Goal: Transaction & Acquisition: Subscribe to service/newsletter

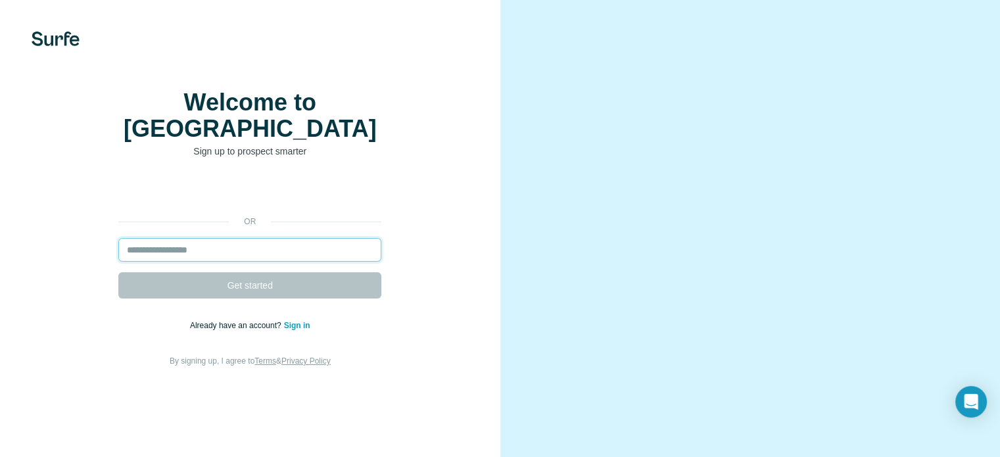
click at [183, 262] on input "email" at bounding box center [249, 250] width 263 height 24
click at [184, 262] on input "email" at bounding box center [249, 250] width 263 height 24
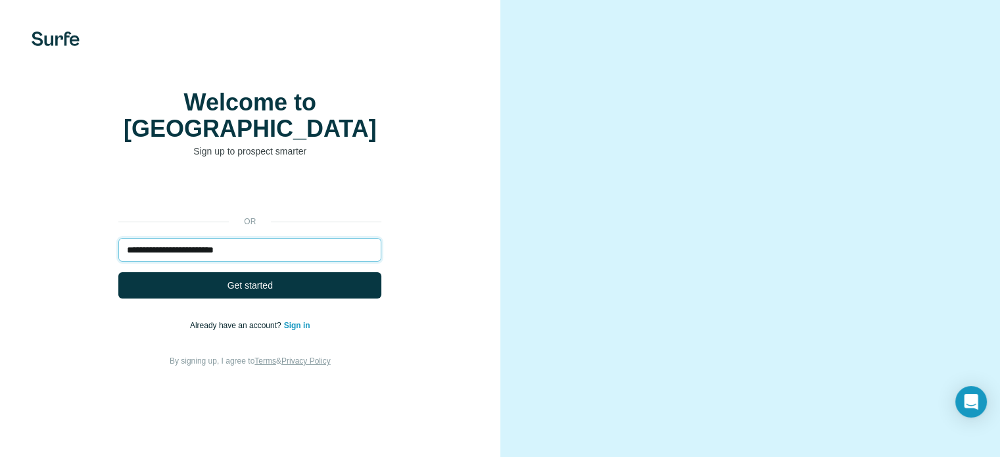
type input "**********"
click at [118, 272] on button "Get started" at bounding box center [249, 285] width 263 height 26
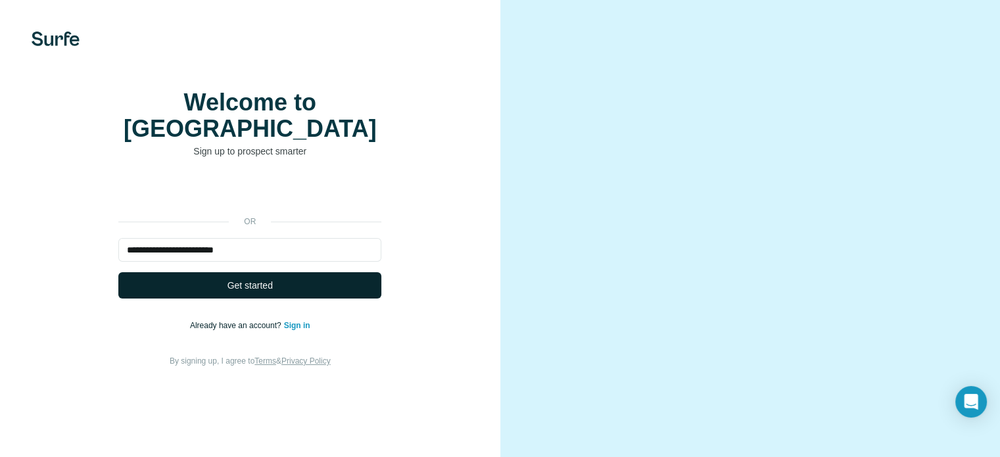
click at [264, 298] on button "Get started" at bounding box center [249, 285] width 263 height 26
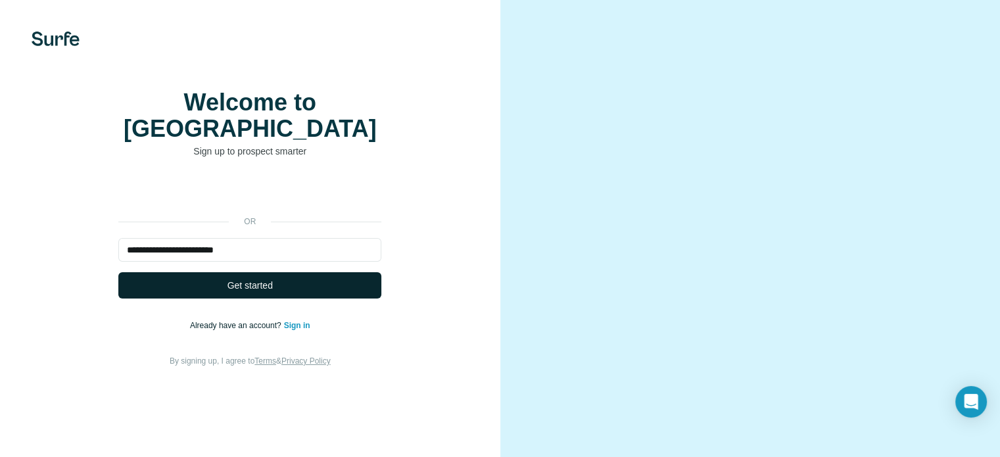
click at [264, 298] on button "Get started" at bounding box center [249, 285] width 263 height 26
click at [260, 292] on span "Get started" at bounding box center [249, 285] width 45 height 13
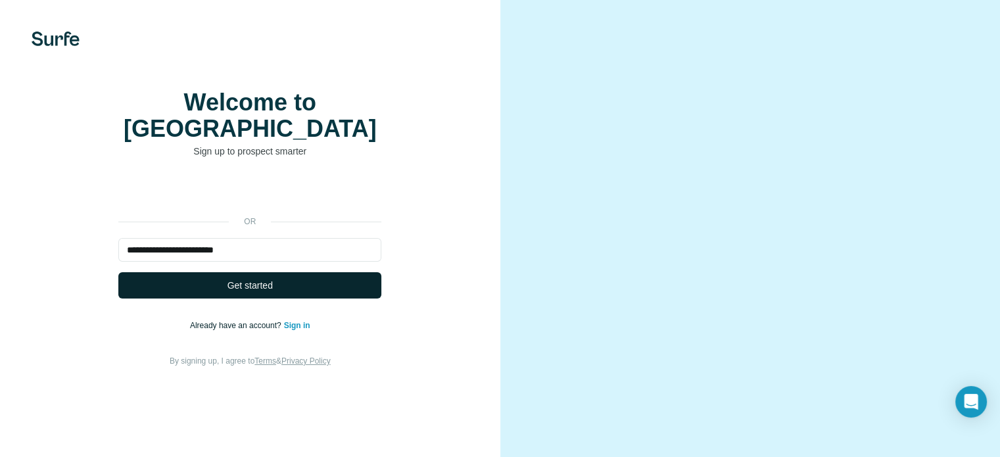
click at [260, 292] on span "Get started" at bounding box center [249, 285] width 45 height 13
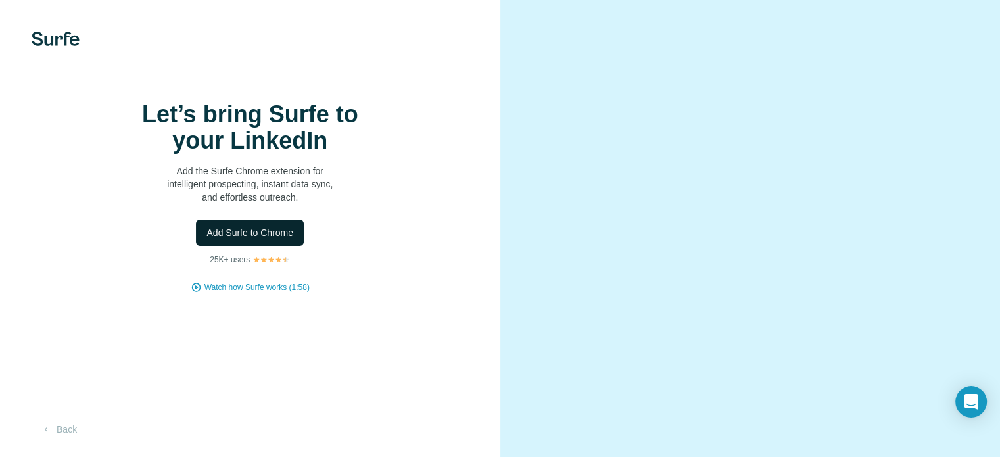
click at [266, 239] on span "Add Surfe to Chrome" at bounding box center [249, 232] width 87 height 13
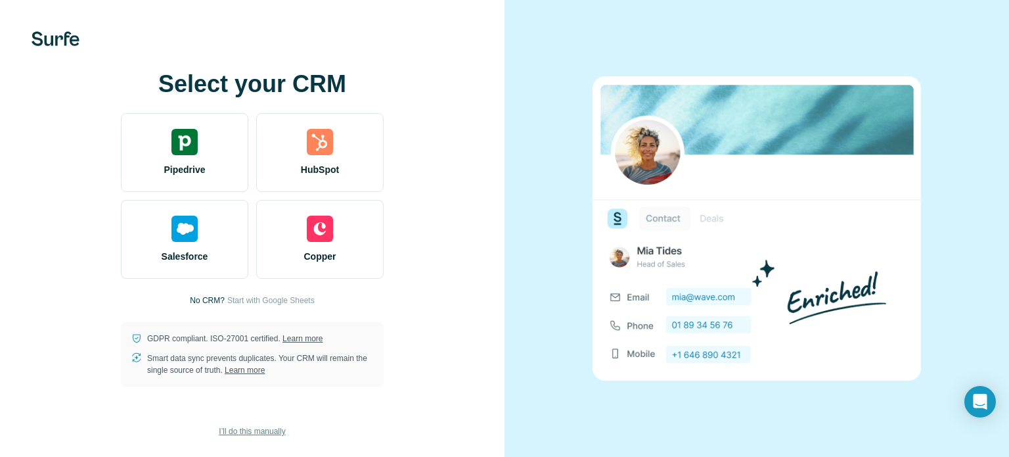
click at [279, 426] on span "I’ll do this manually" at bounding box center [252, 431] width 66 height 12
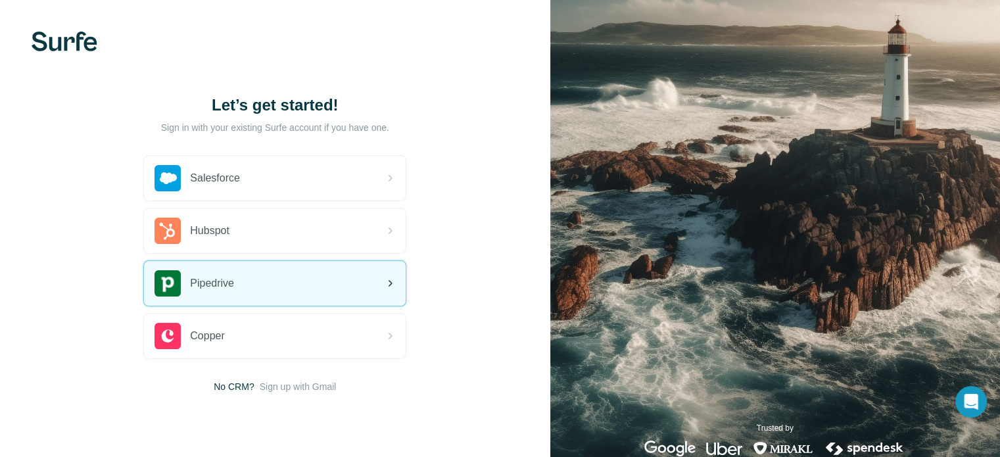
scroll to position [30, 0]
